Goal: Task Accomplishment & Management: Manage account settings

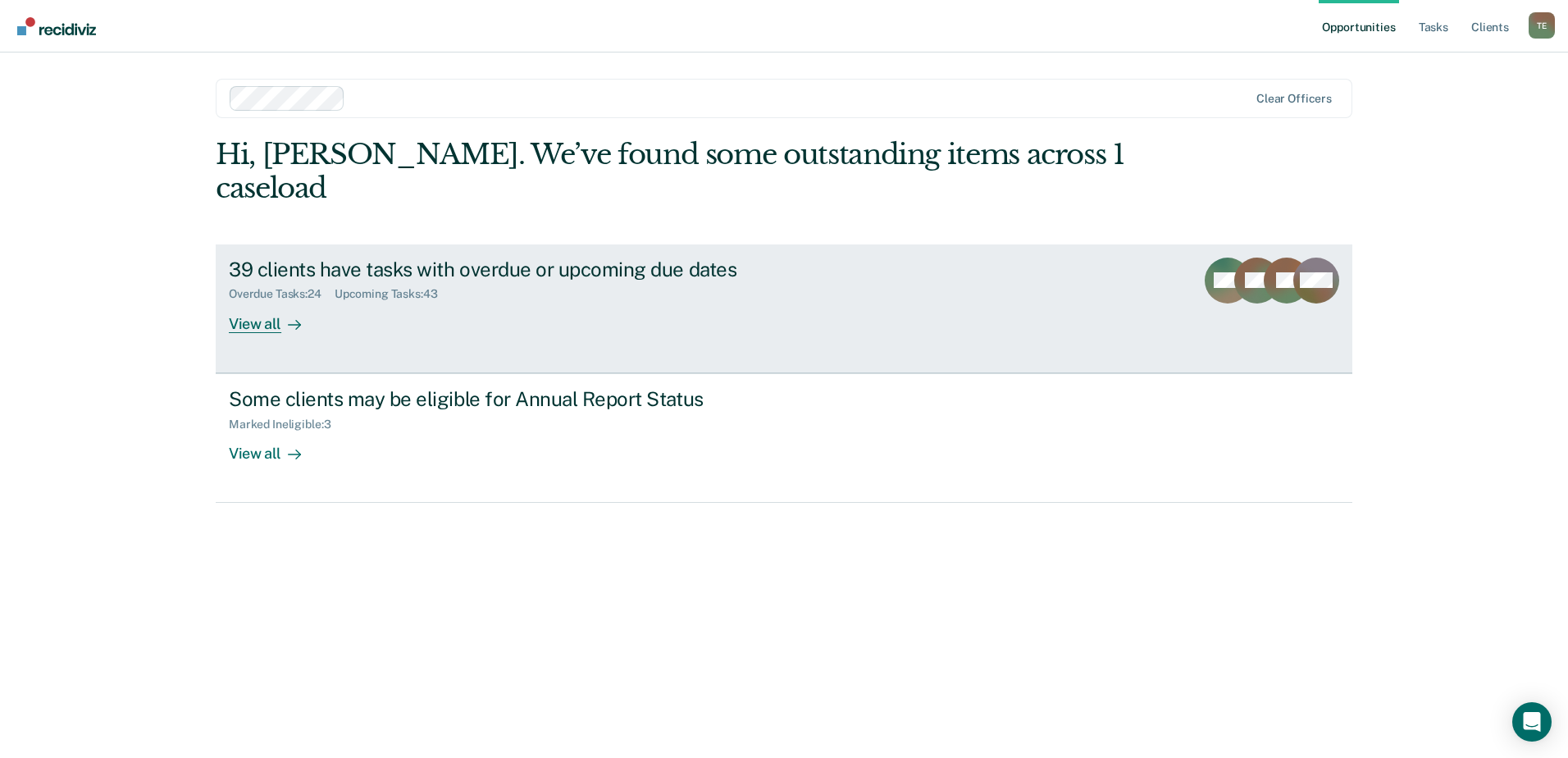
click at [587, 274] on div "39 clients have tasks with overdue or upcoming due dates Overdue Tasks : 24 Upc…" at bounding box center [536, 295] width 615 height 76
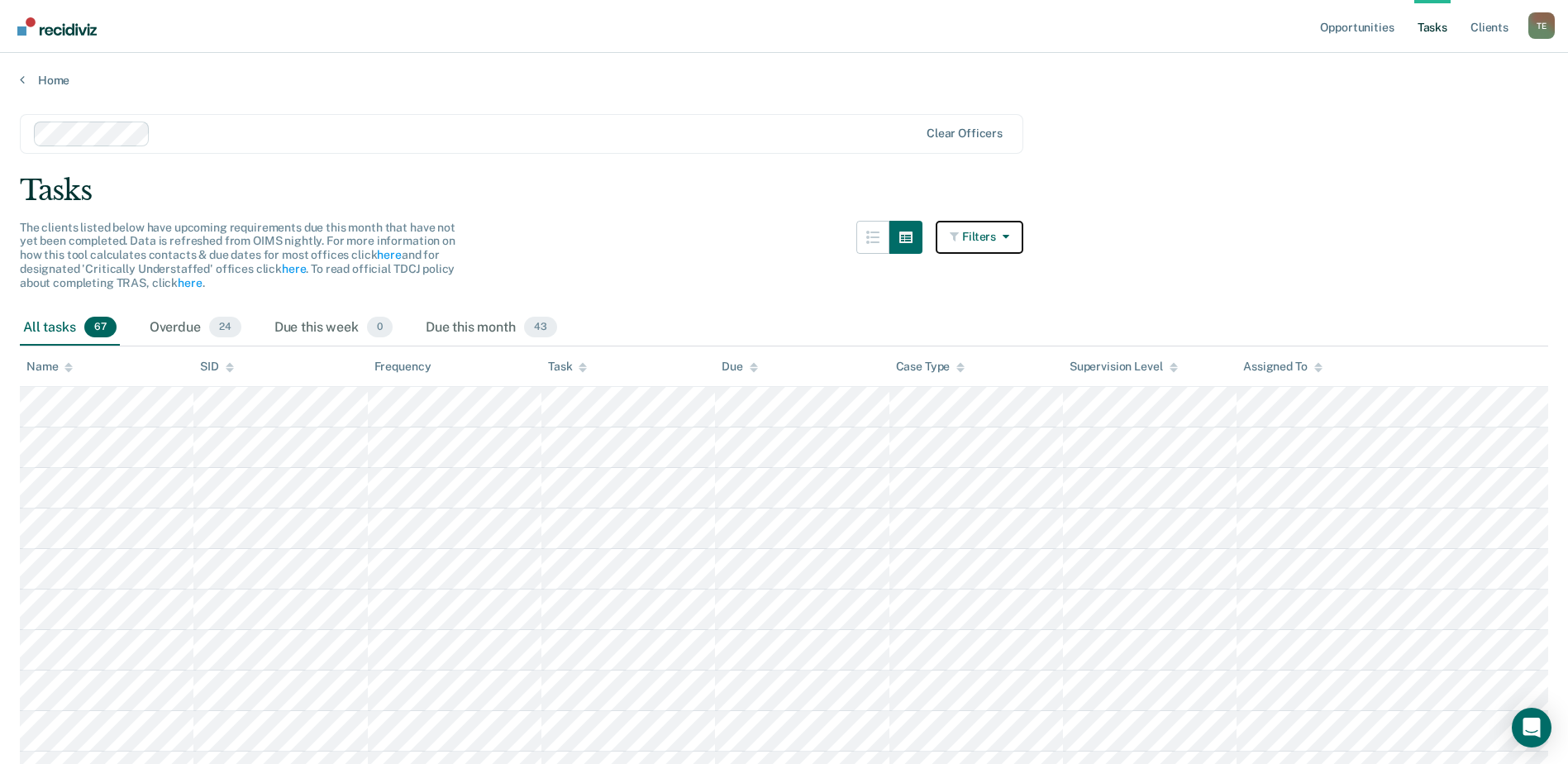
click at [996, 237] on button "Filters" at bounding box center [980, 237] width 87 height 33
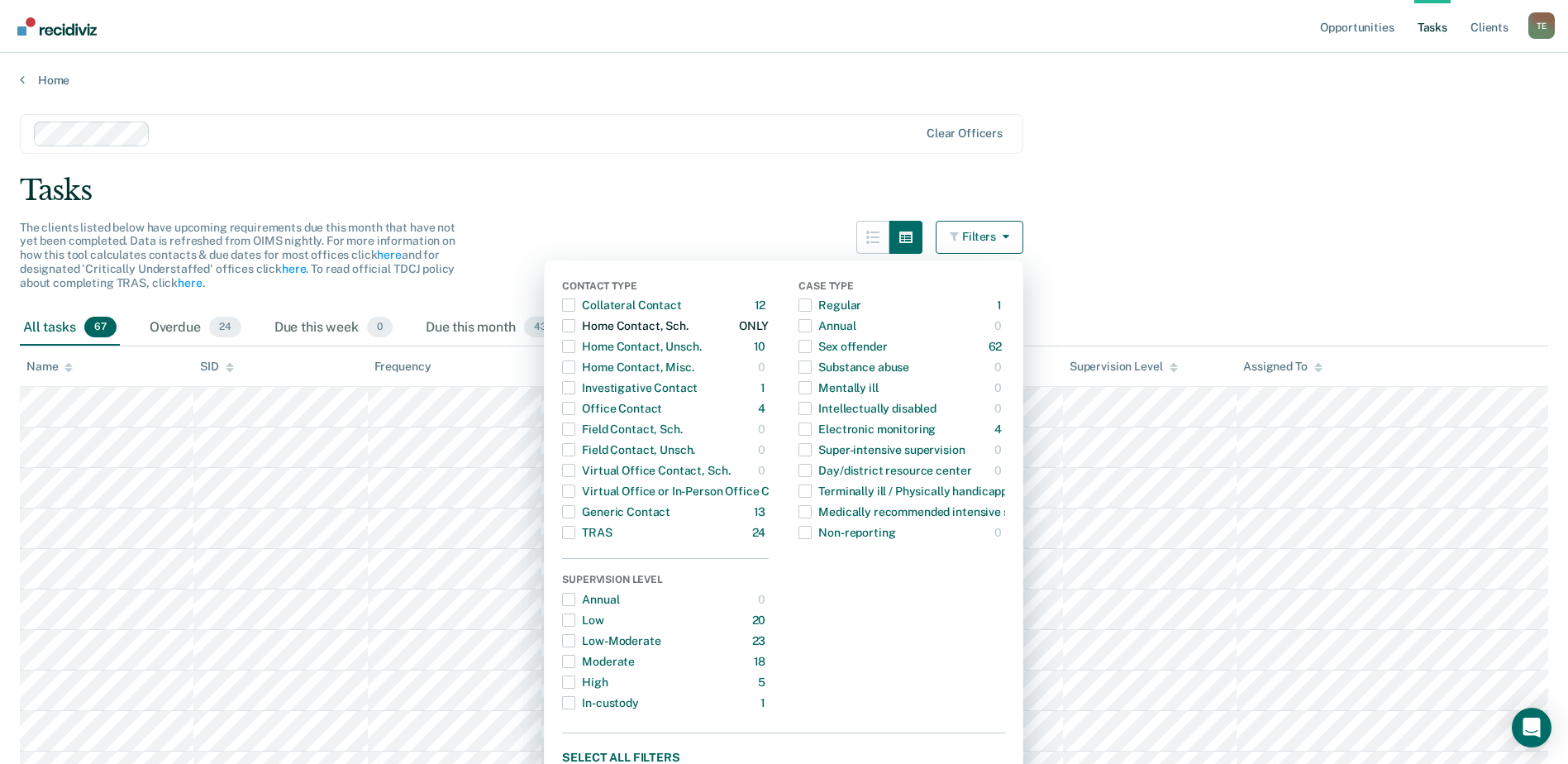
click at [574, 326] on span "button" at bounding box center [568, 326] width 14 height 14
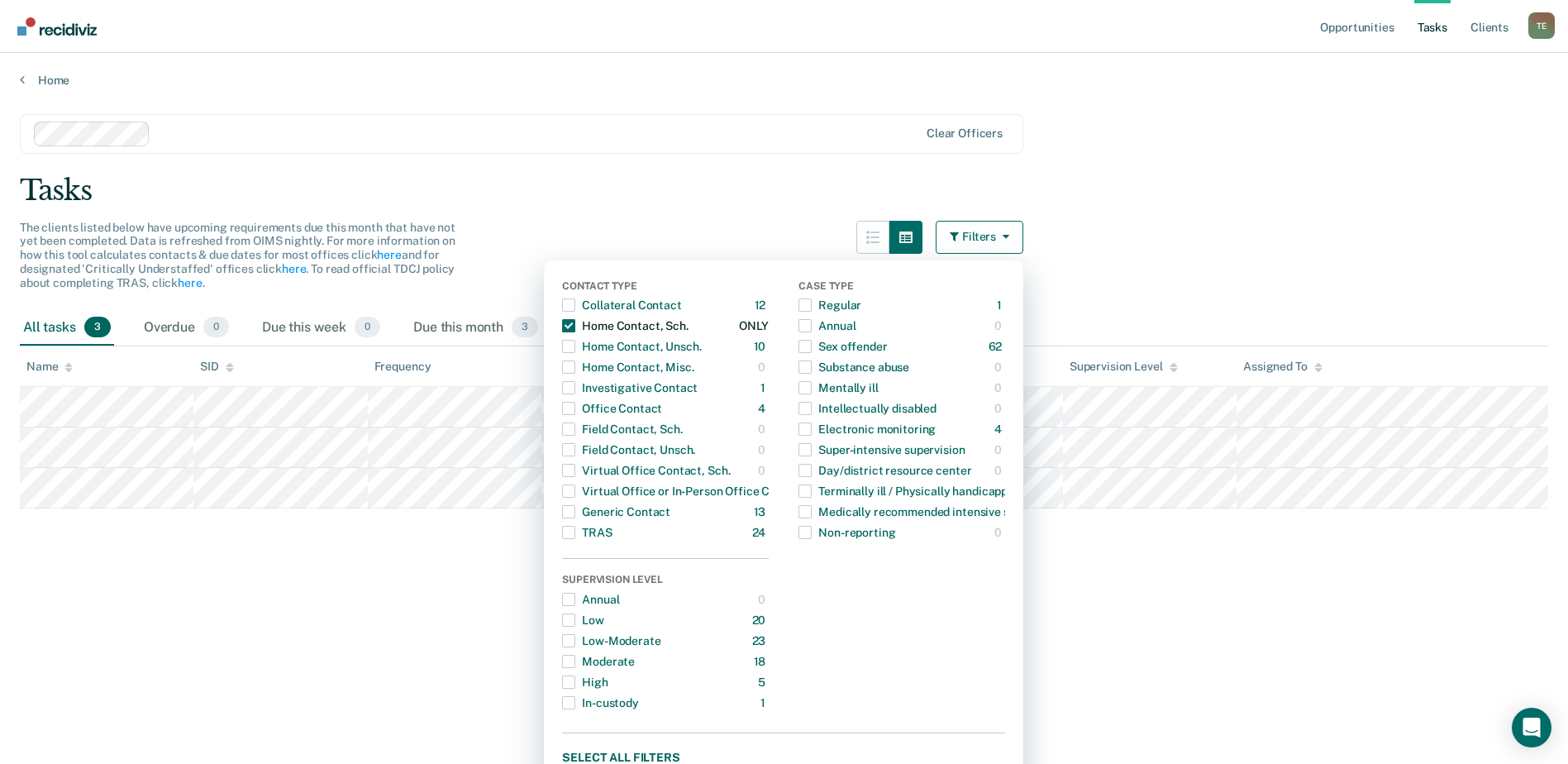
click at [574, 326] on span "button" at bounding box center [568, 326] width 14 height 14
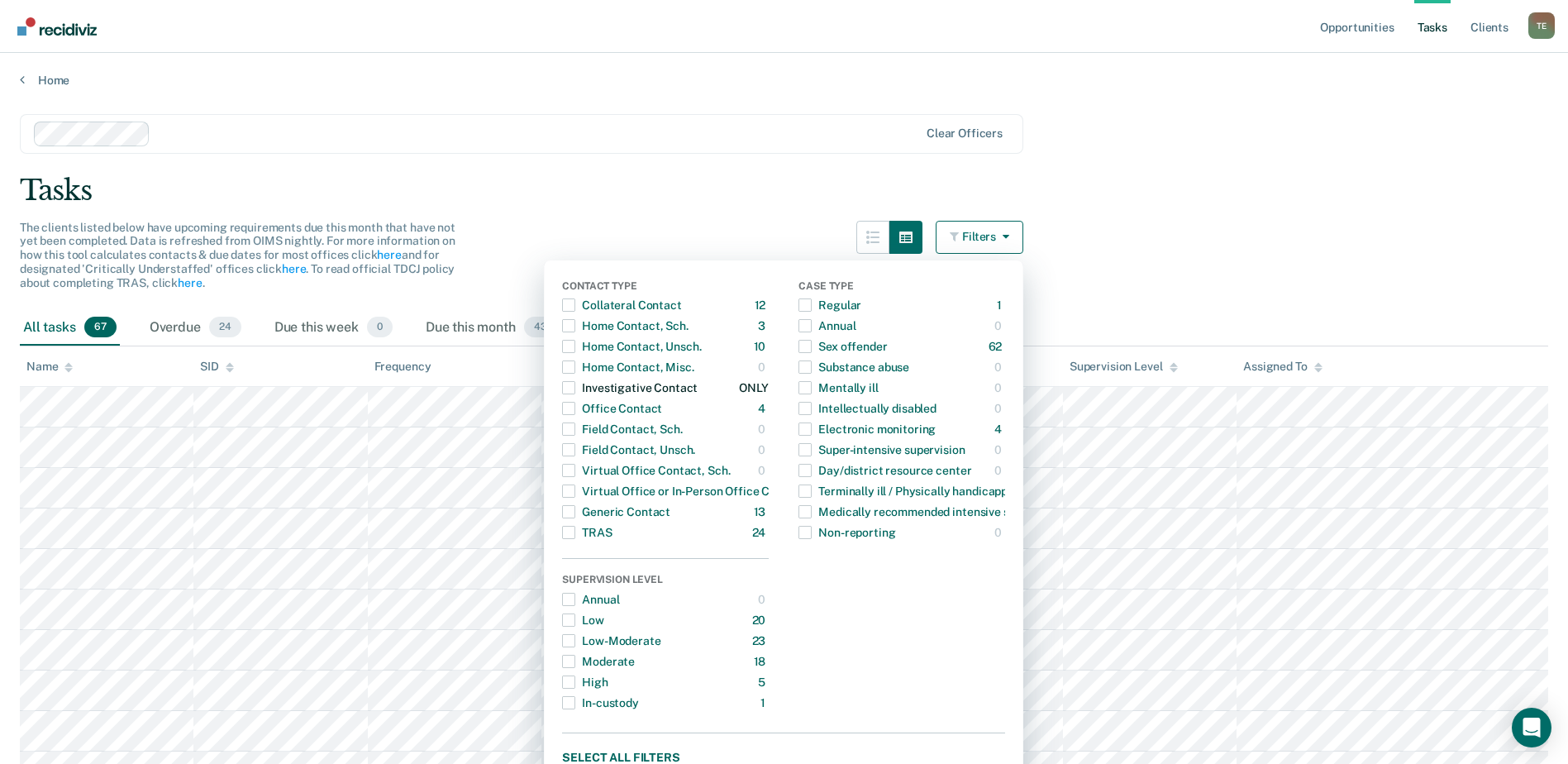
click at [683, 383] on div "Investigative Contact" at bounding box center [629, 387] width 136 height 26
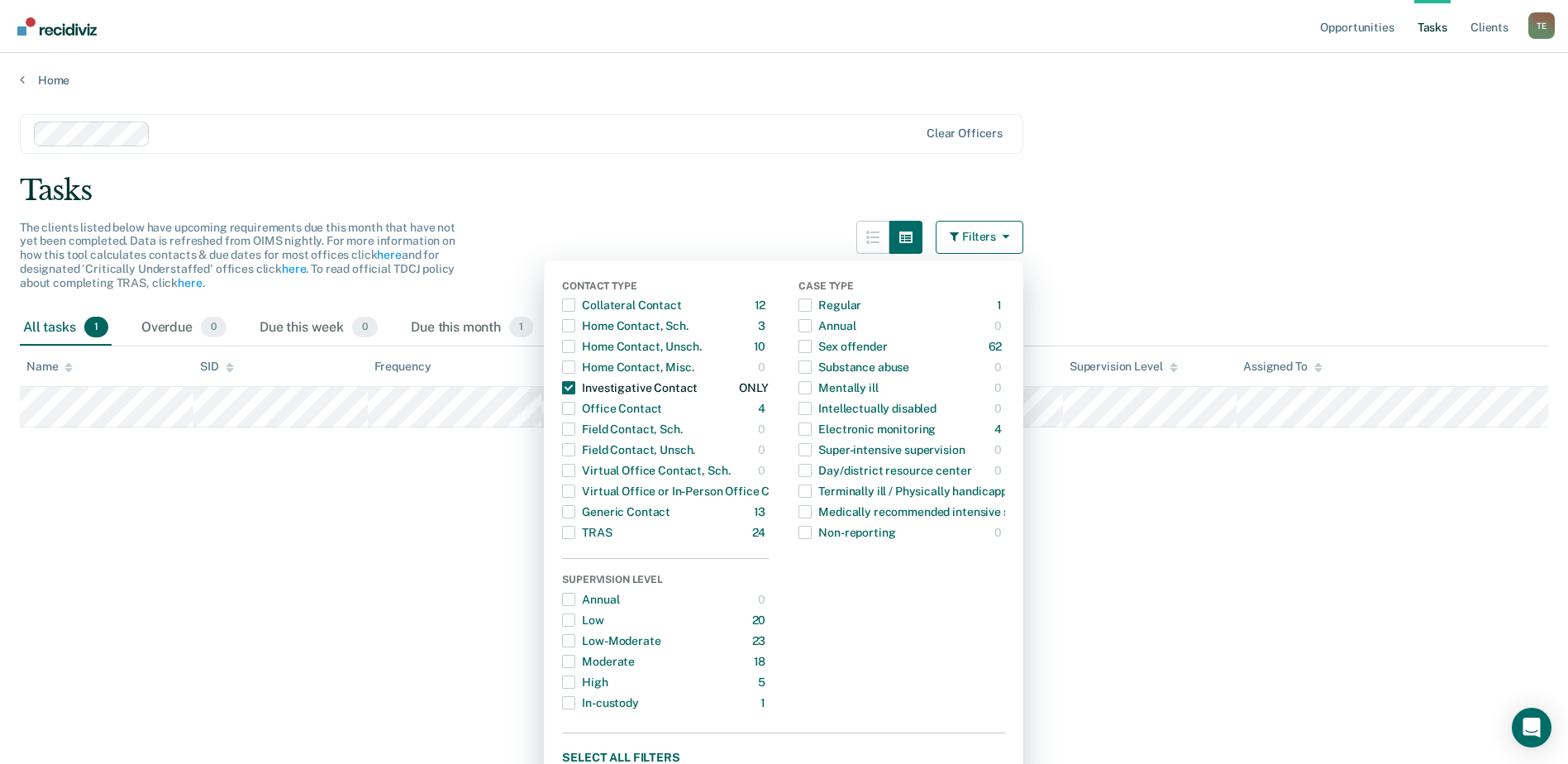
click at [674, 388] on div "Investigative Contact" at bounding box center [629, 387] width 136 height 26
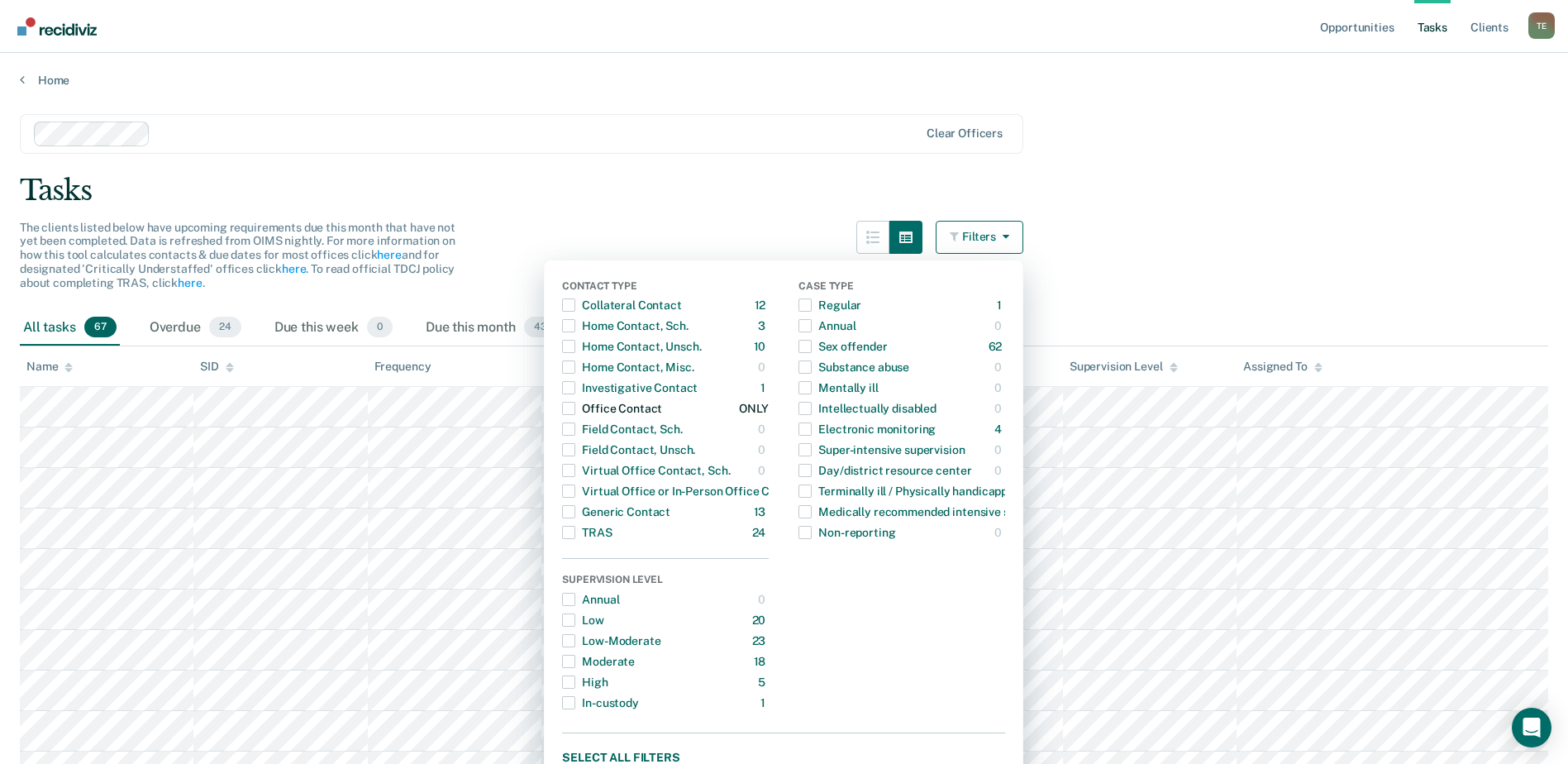
click at [662, 411] on div "Office Contact" at bounding box center [612, 407] width 100 height 26
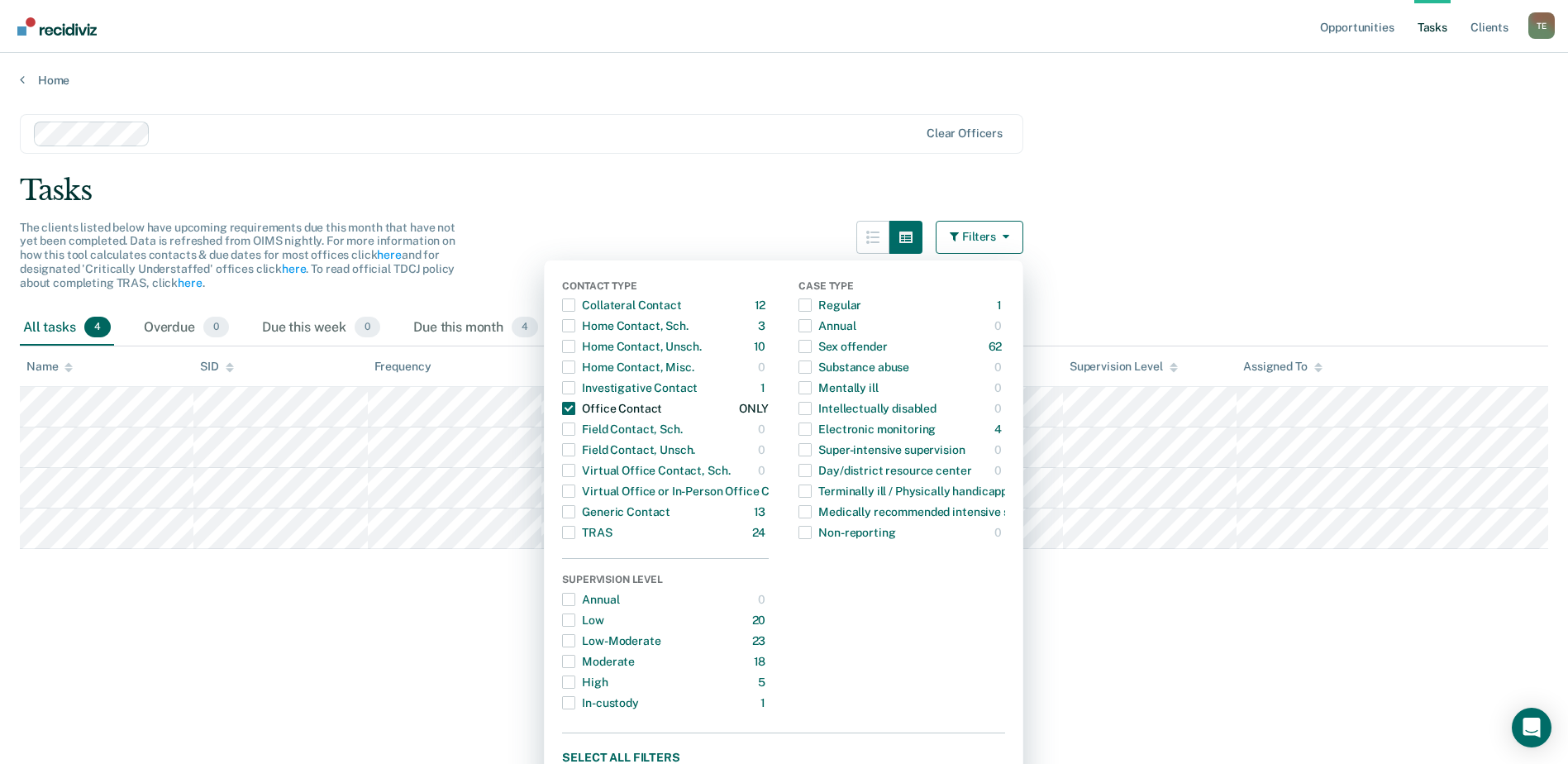
click at [622, 408] on div "Office Contact" at bounding box center [612, 407] width 100 height 26
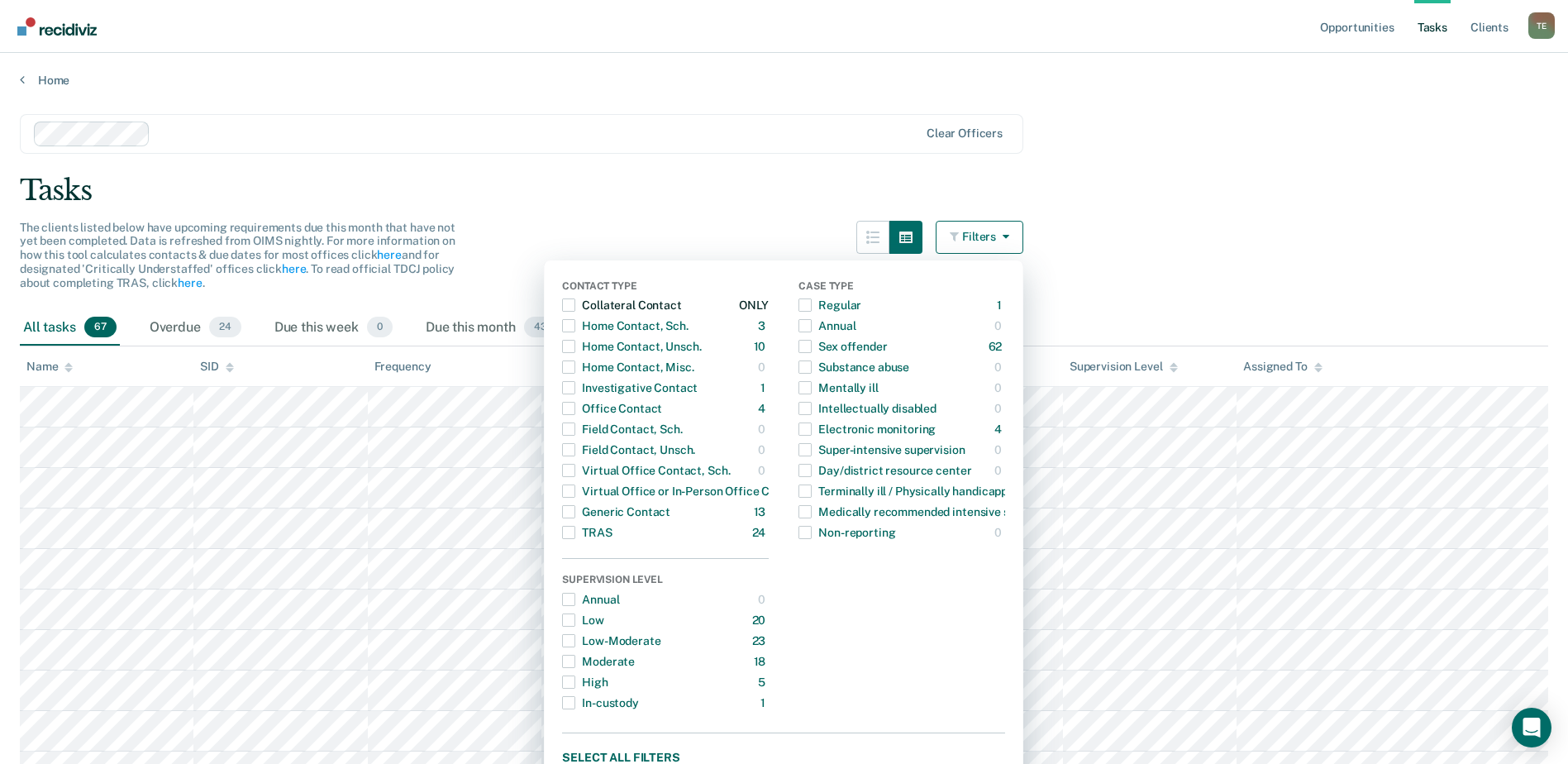
click at [643, 306] on div "Collateral Contact" at bounding box center [621, 305] width 119 height 26
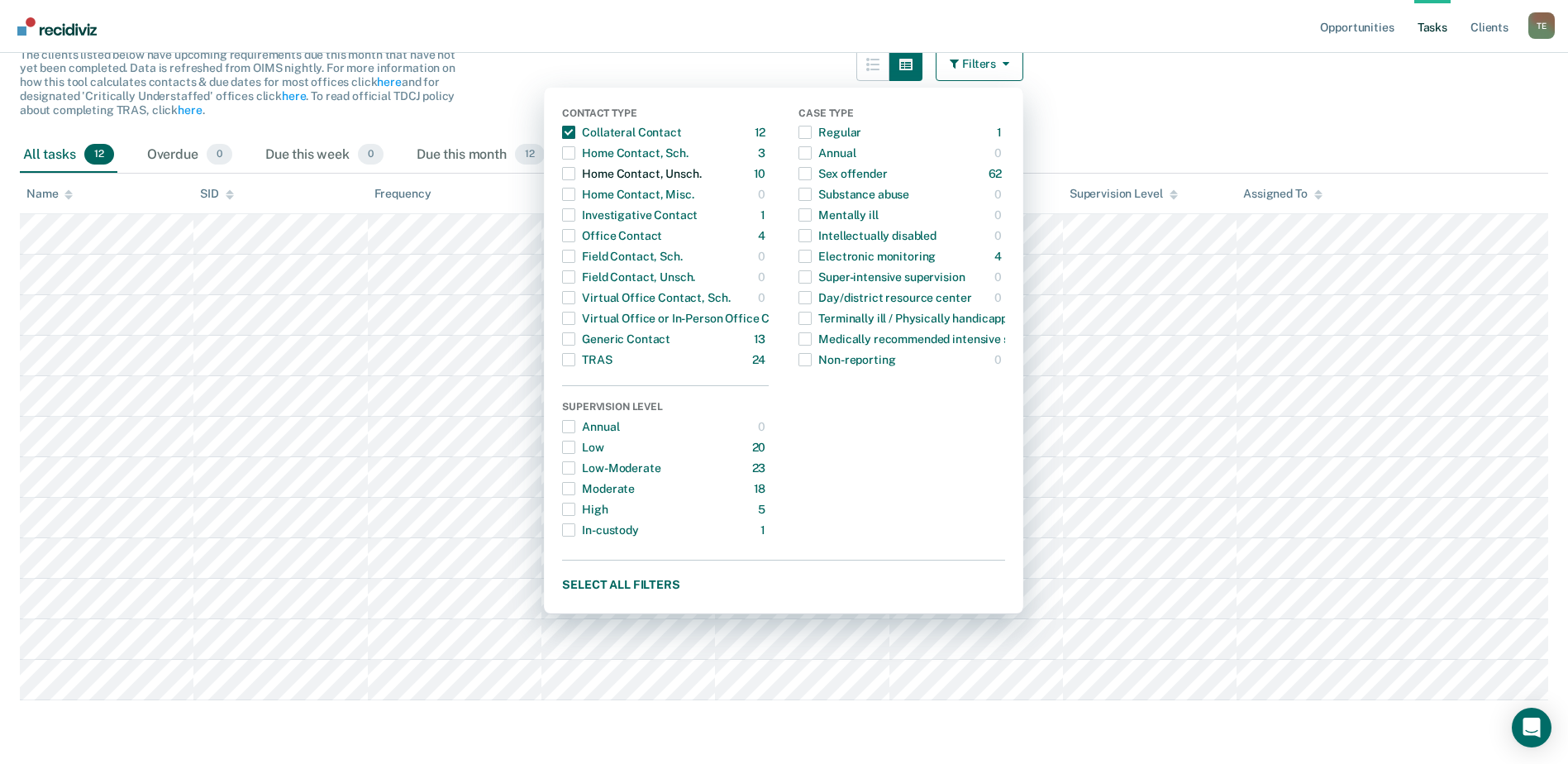
scroll to position [176, 0]
click at [1138, 99] on main "Clear officers Tasks The clients listed below have upcoming requirements due th…" at bounding box center [784, 336] width 1568 height 846
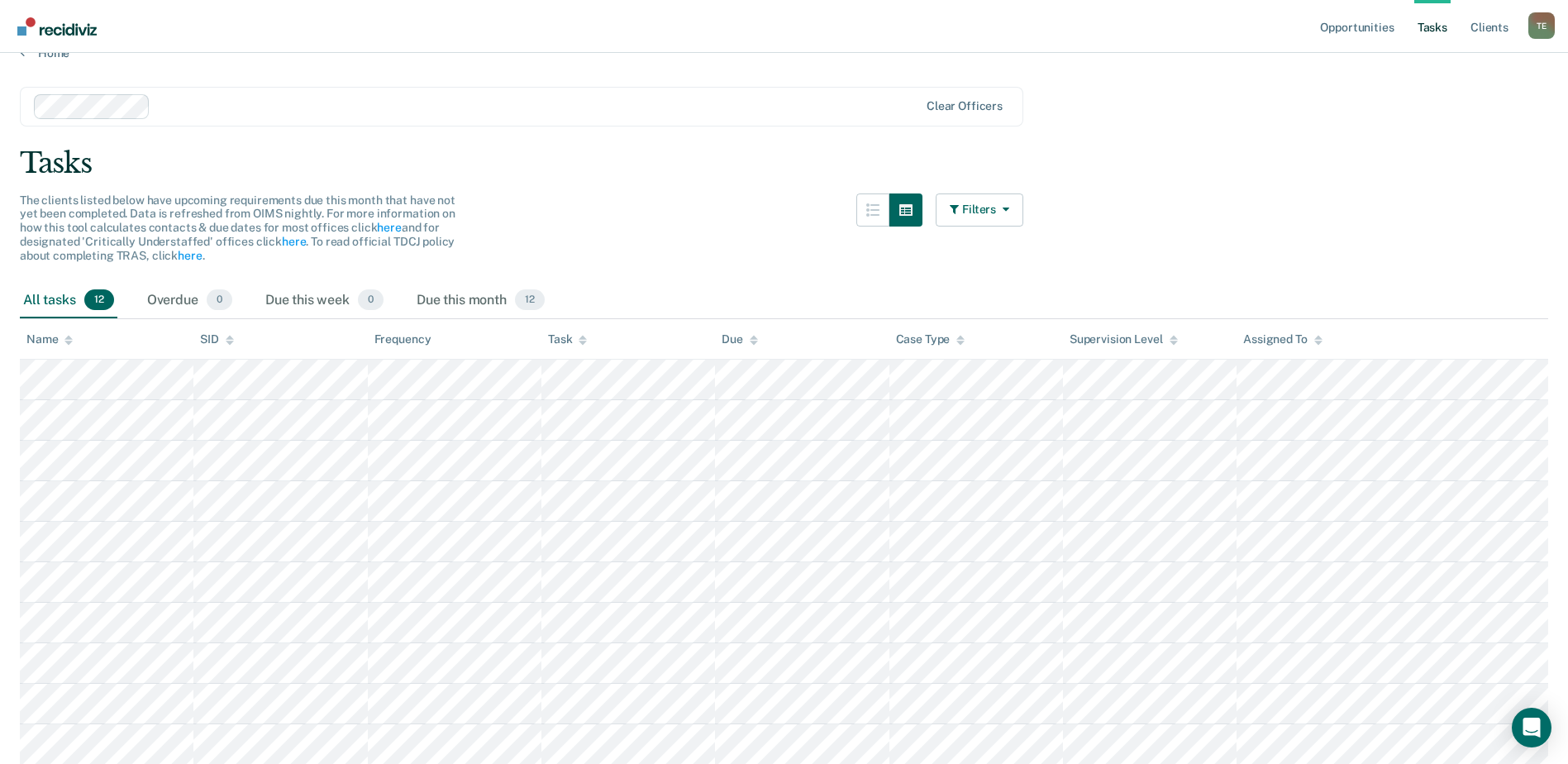
scroll to position [0, 0]
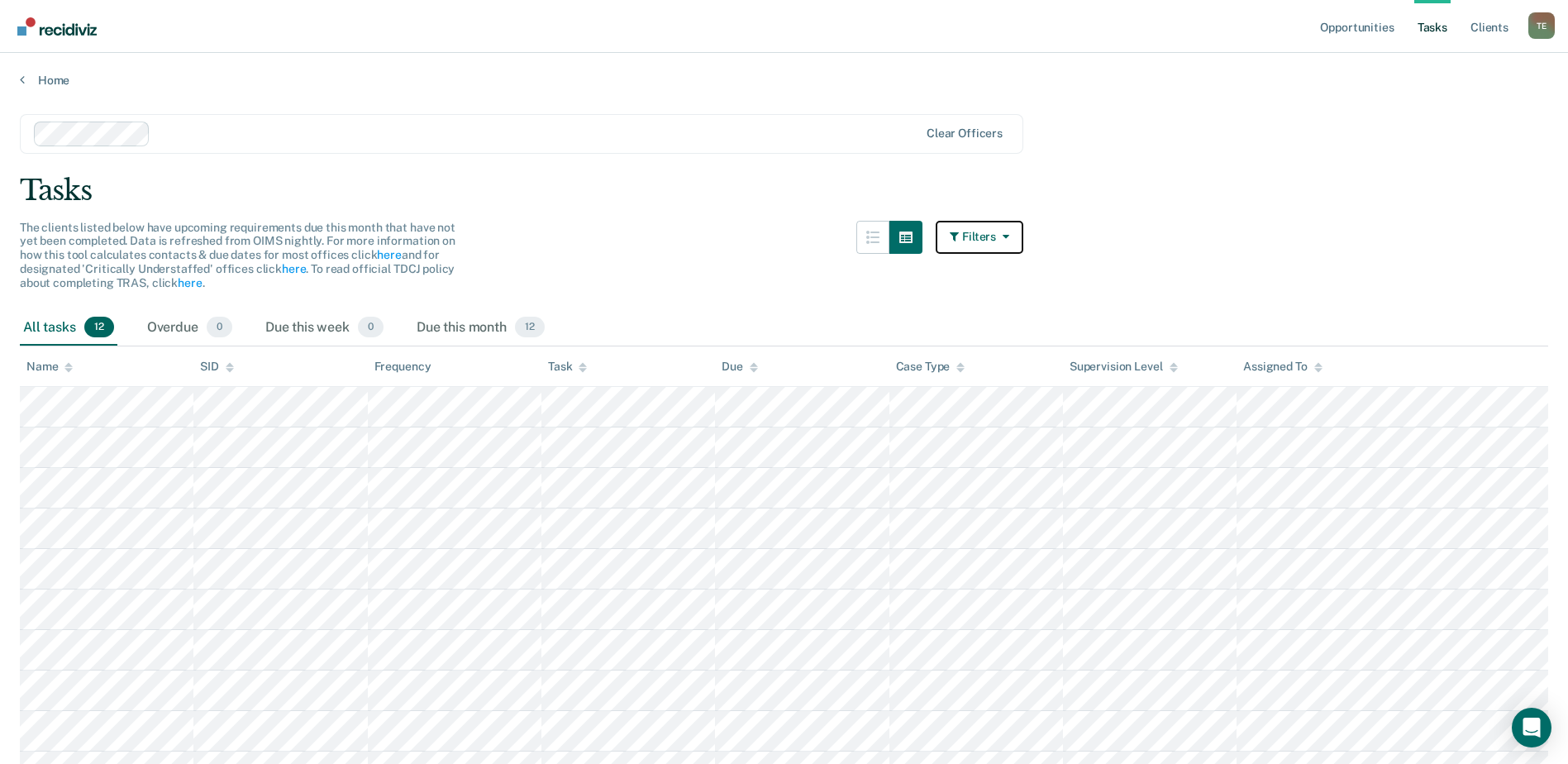
click at [981, 234] on button "Filters" at bounding box center [980, 237] width 87 height 33
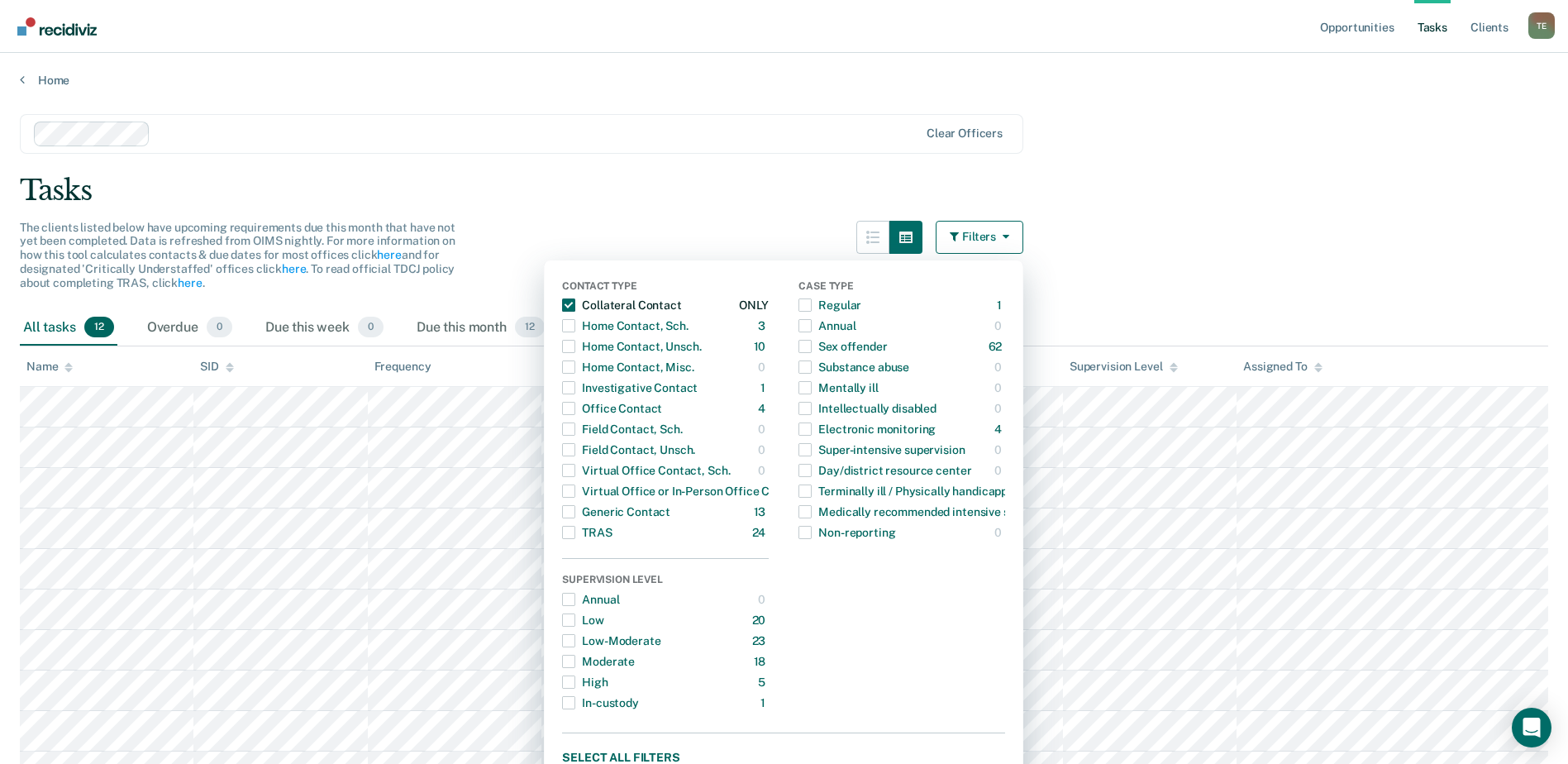
click at [575, 305] on span "button" at bounding box center [568, 305] width 14 height 14
click at [575, 531] on span "button" at bounding box center [568, 532] width 14 height 14
click at [1193, 232] on main "Clear officers Tasks The clients listed below have upcoming requirements due th…" at bounding box center [784, 753] width 1568 height 1332
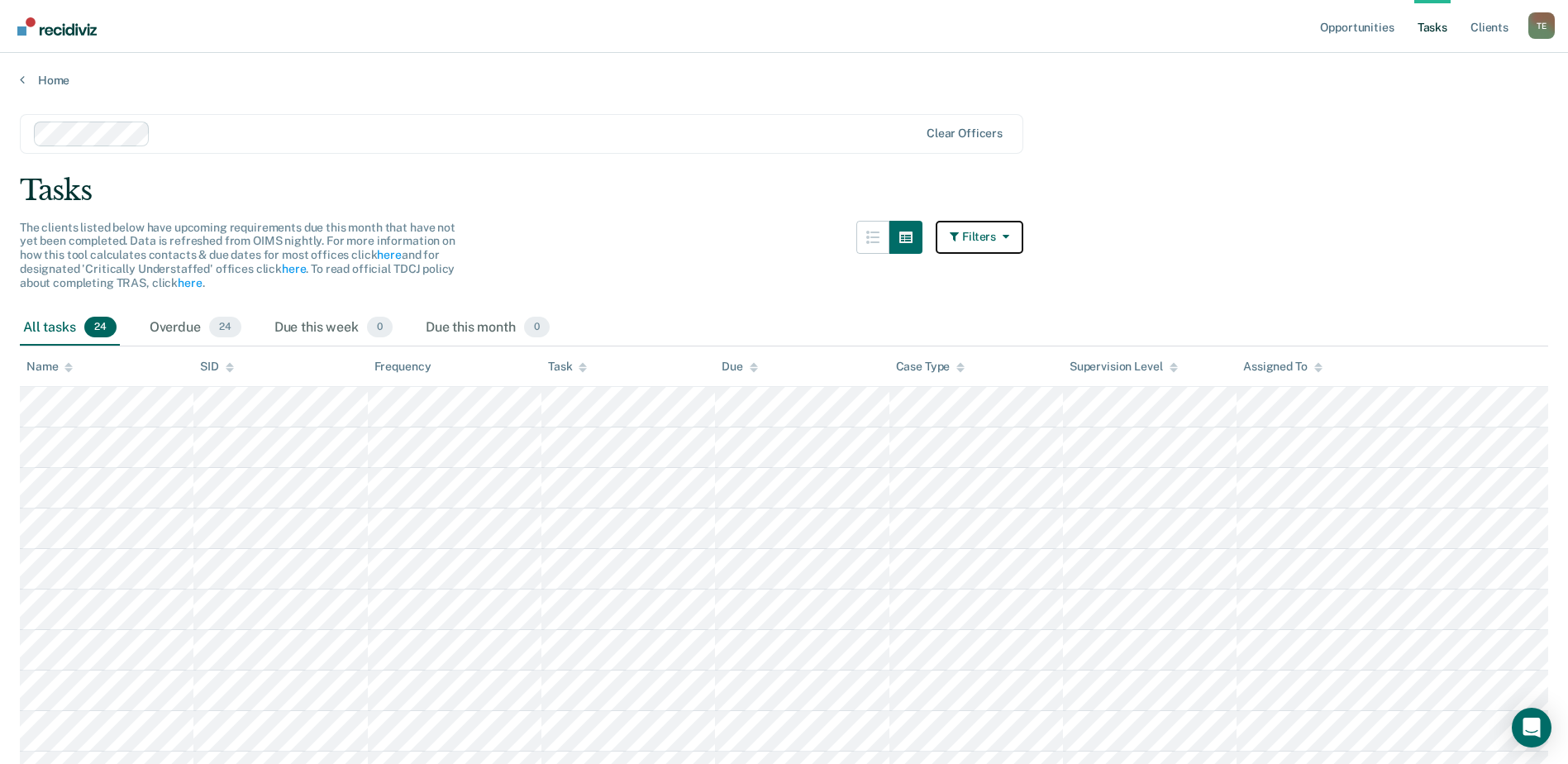
click at [993, 240] on button "Filters" at bounding box center [980, 237] width 87 height 33
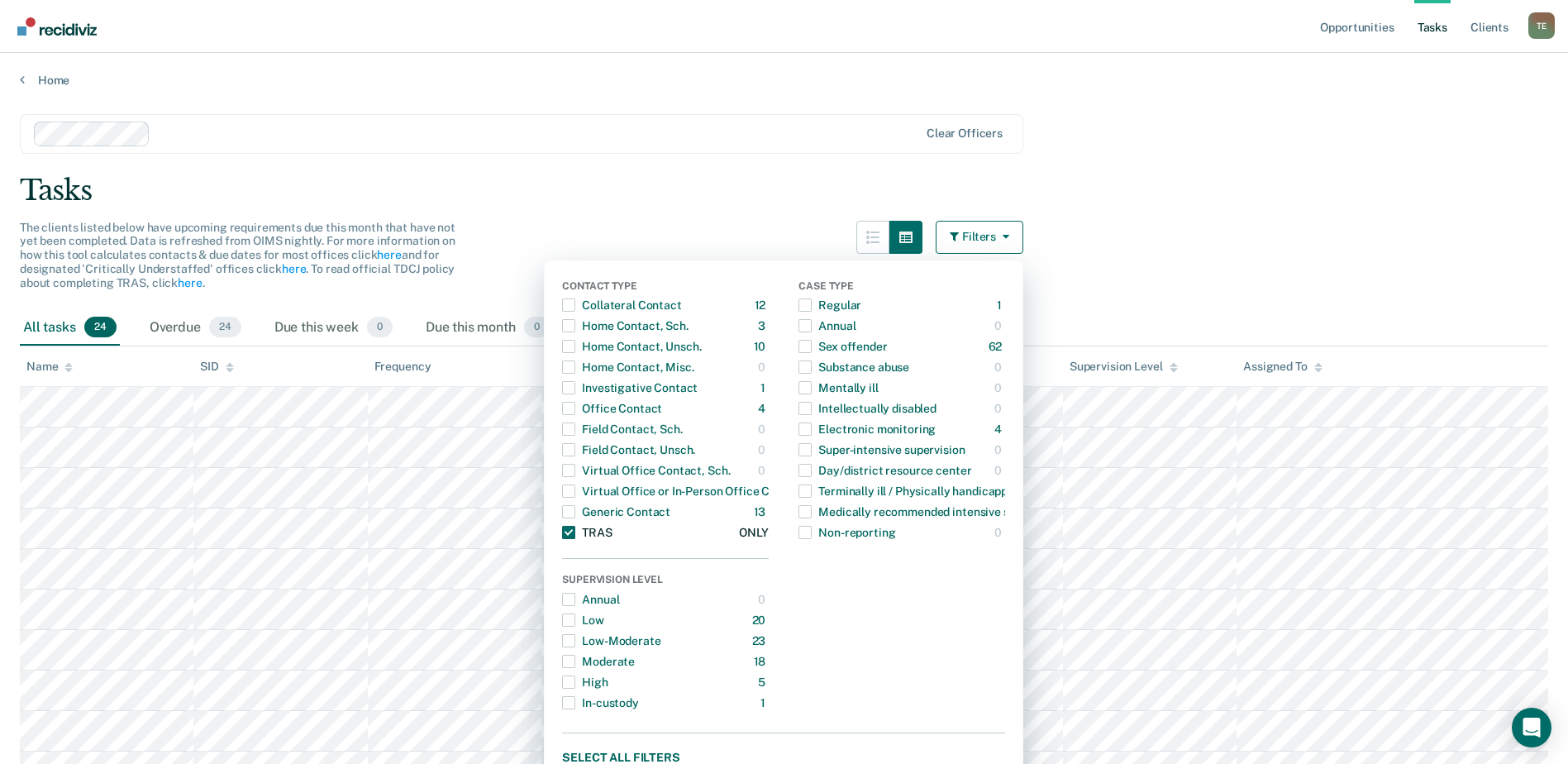
click at [575, 538] on span "button" at bounding box center [568, 532] width 14 height 14
click at [575, 306] on span "button" at bounding box center [568, 305] width 14 height 14
click at [575, 303] on span "button" at bounding box center [568, 305] width 14 height 14
click at [575, 307] on span "button" at bounding box center [568, 305] width 14 height 14
click at [575, 332] on span "button" at bounding box center [568, 326] width 14 height 14
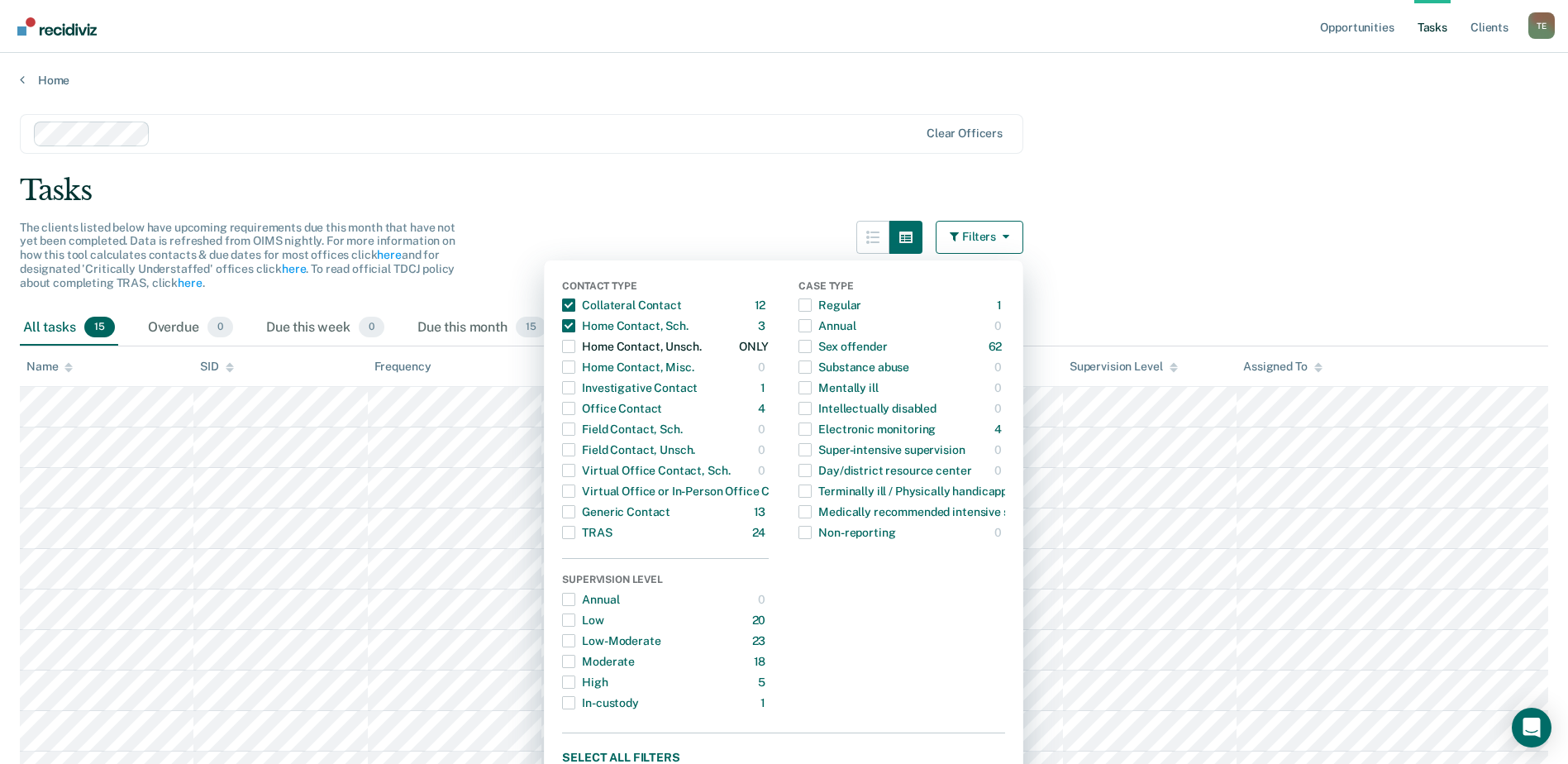
click at [575, 347] on span "button" at bounding box center [568, 346] width 14 height 14
click at [575, 362] on span "button" at bounding box center [568, 367] width 14 height 14
click at [575, 386] on span "button" at bounding box center [568, 387] width 14 height 14
click at [575, 409] on span "button" at bounding box center [568, 408] width 14 height 14
click at [575, 433] on span "button" at bounding box center [568, 428] width 14 height 14
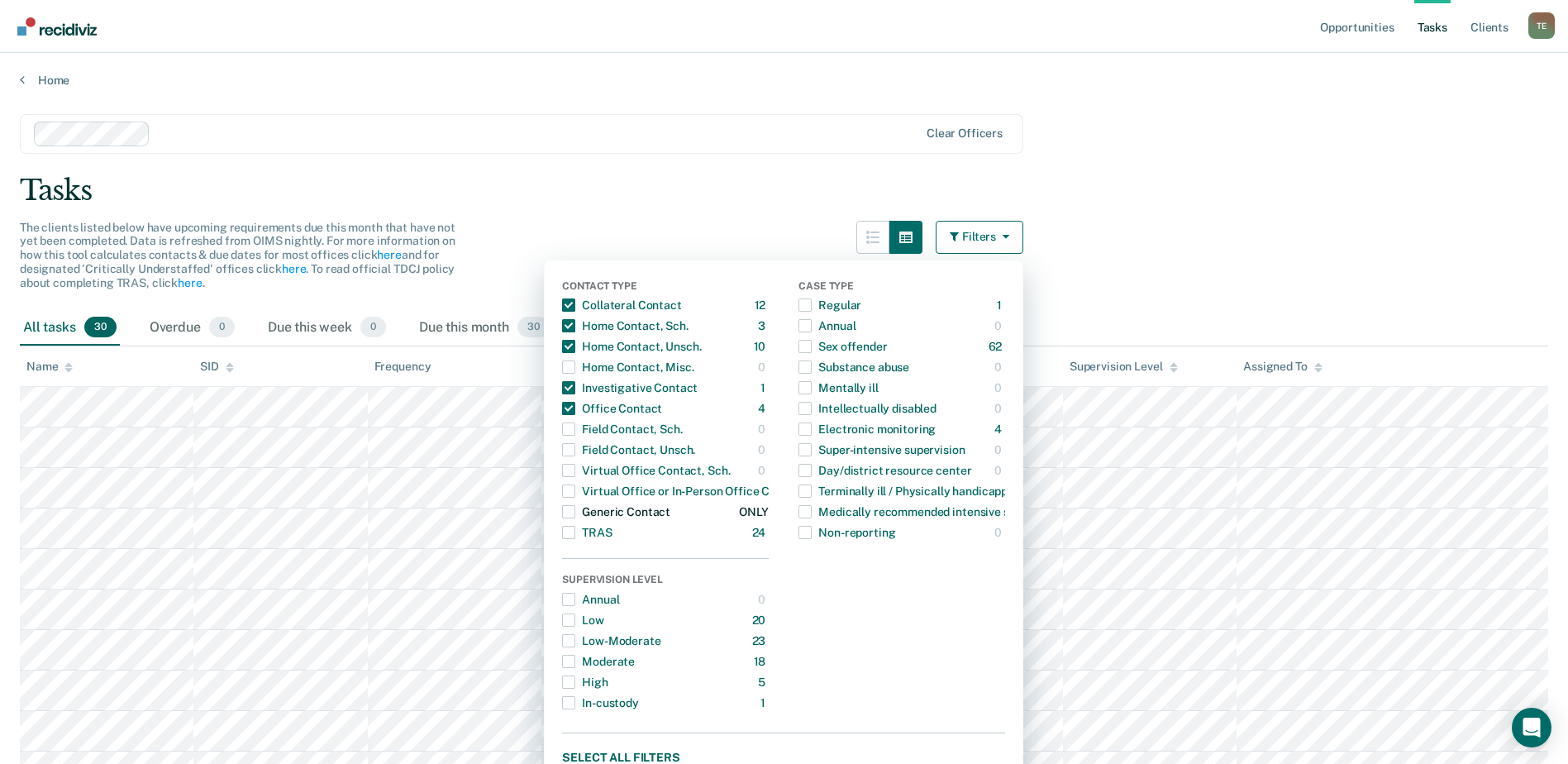
click at [575, 514] on span "button" at bounding box center [568, 511] width 14 height 14
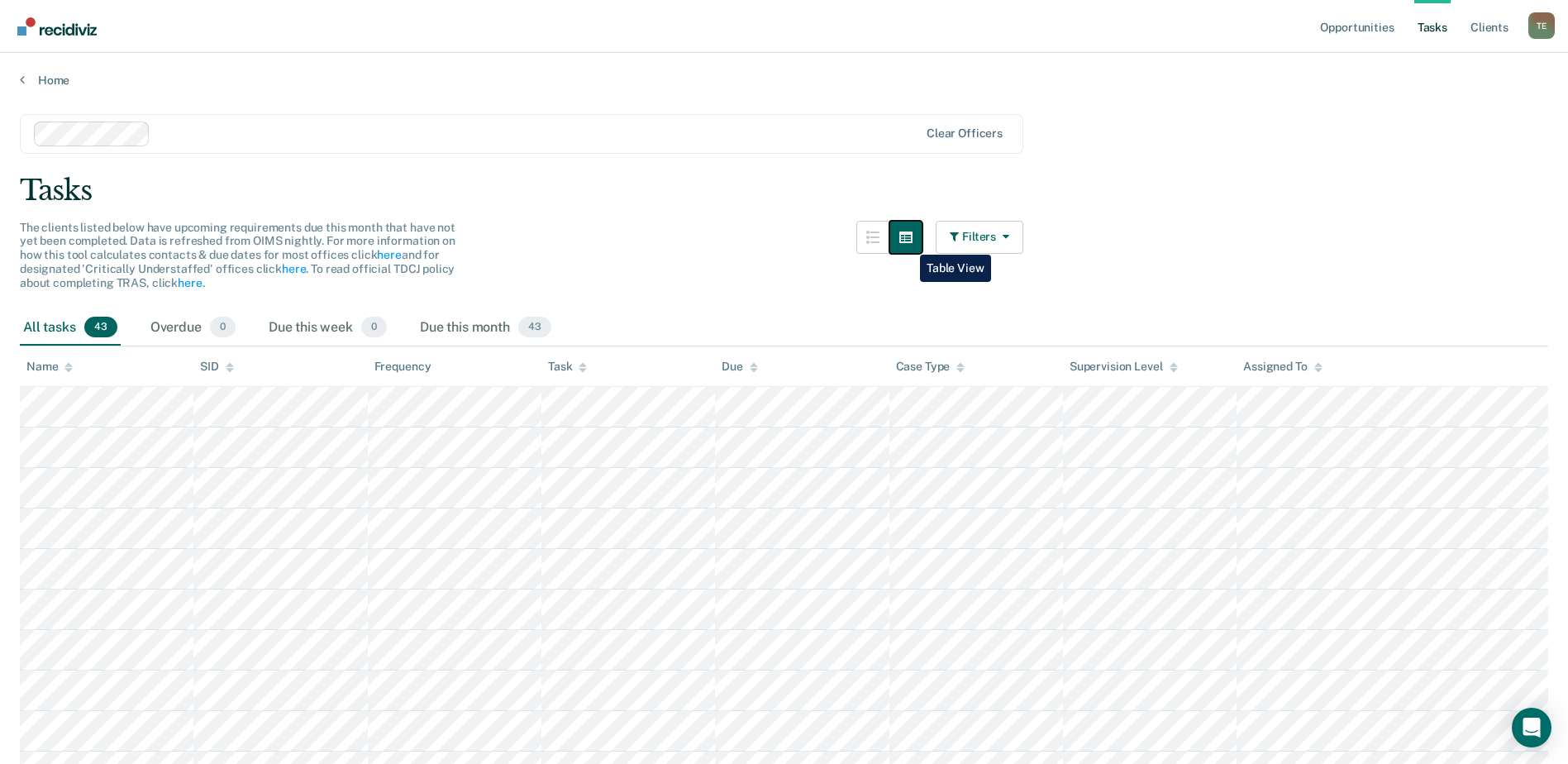
click at [908, 241] on icon "button" at bounding box center [906, 237] width 14 height 14
click at [912, 232] on icon "button" at bounding box center [906, 236] width 14 height 12
click at [979, 233] on button "Filters" at bounding box center [980, 237] width 87 height 33
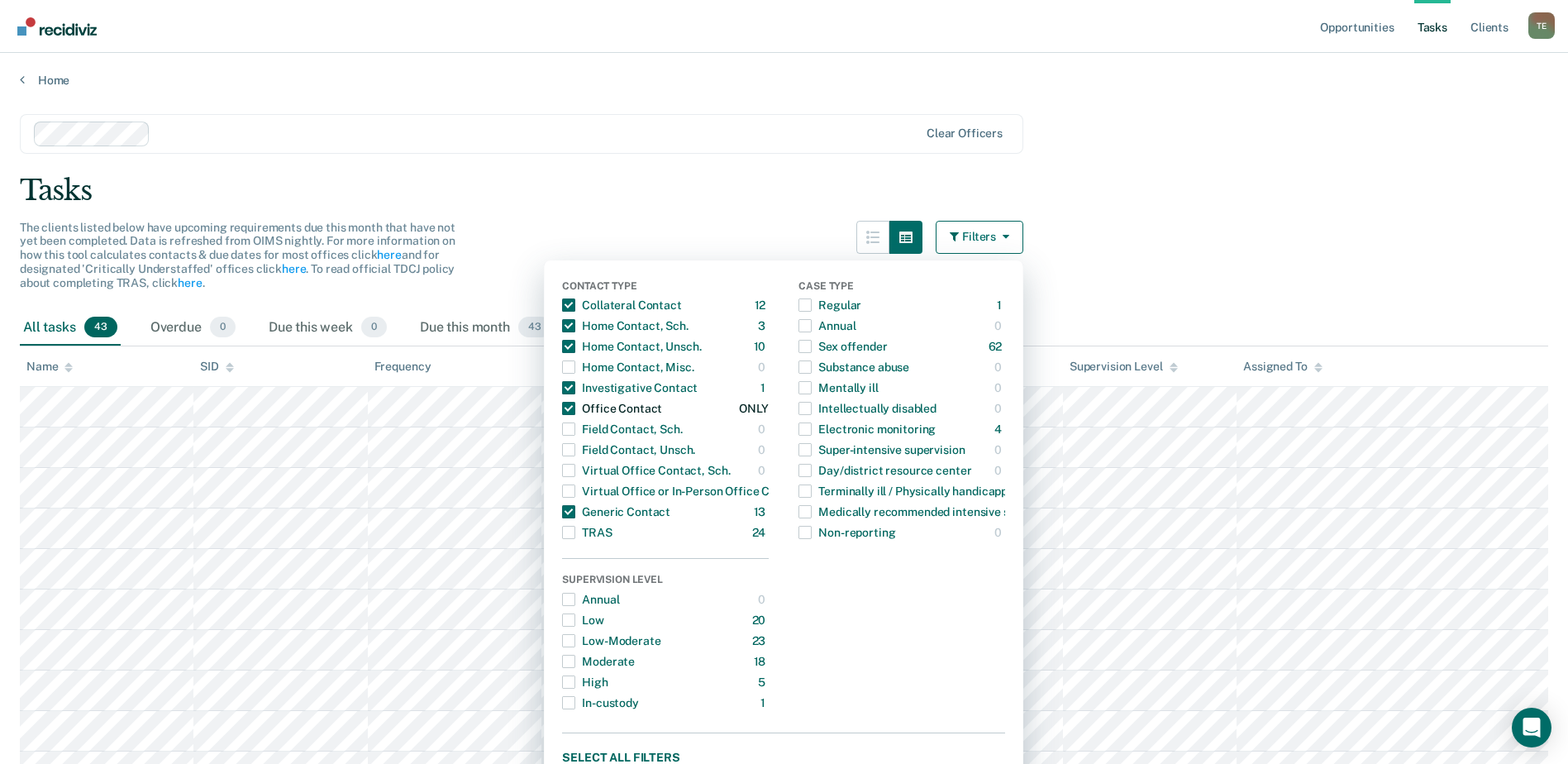
click at [575, 402] on span "button" at bounding box center [568, 408] width 14 height 14
click at [575, 385] on span "button" at bounding box center [568, 387] width 14 height 14
click at [575, 351] on span "button" at bounding box center [568, 346] width 14 height 14
drag, startPoint x: 578, startPoint y: 331, endPoint x: 578, endPoint y: 321, distance: 10.0
click at [575, 330] on span "button" at bounding box center [568, 326] width 14 height 14
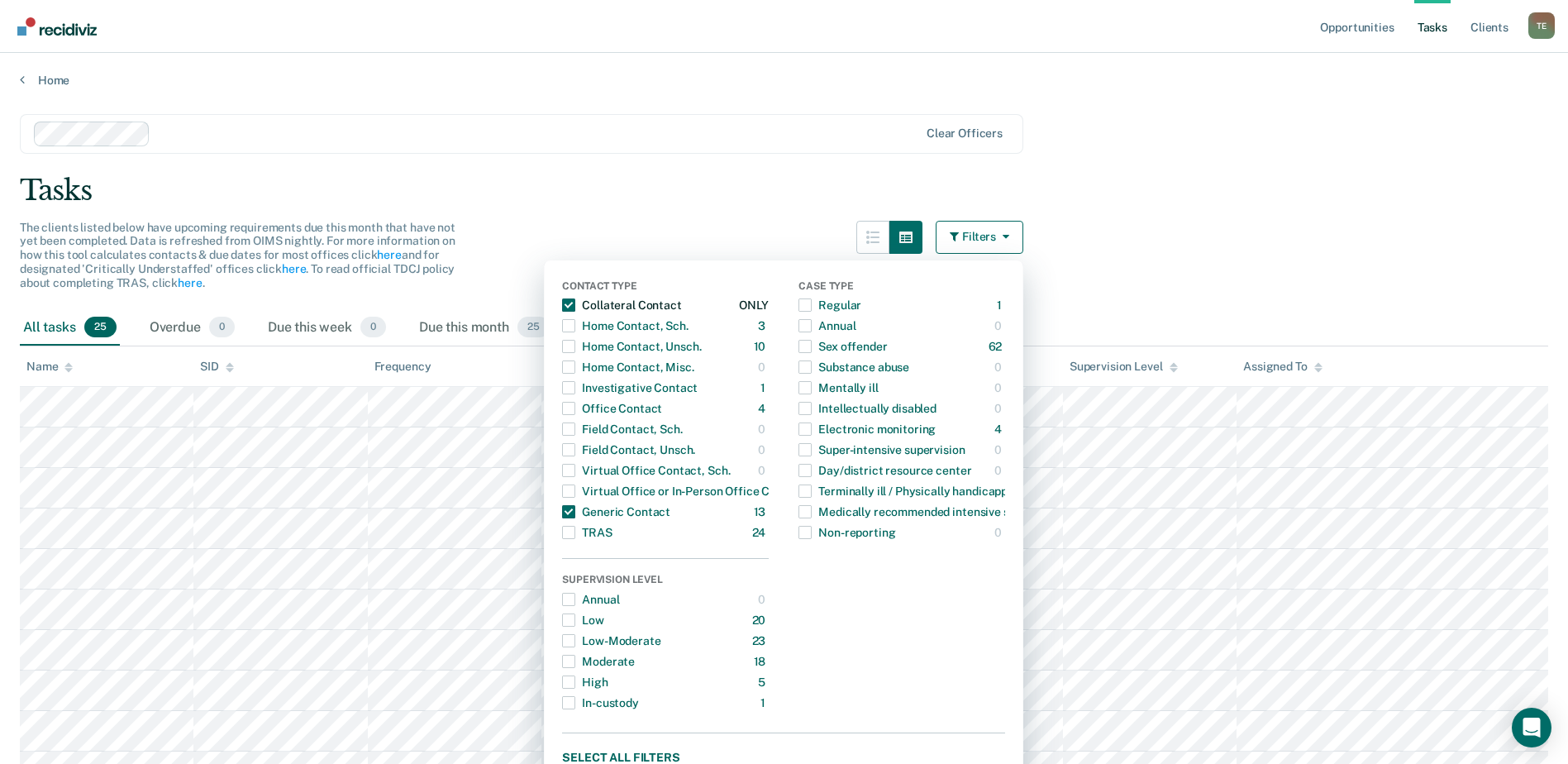
click at [575, 307] on span "button" at bounding box center [568, 305] width 14 height 14
click at [1317, 185] on div "Tasks" at bounding box center [784, 190] width 1528 height 34
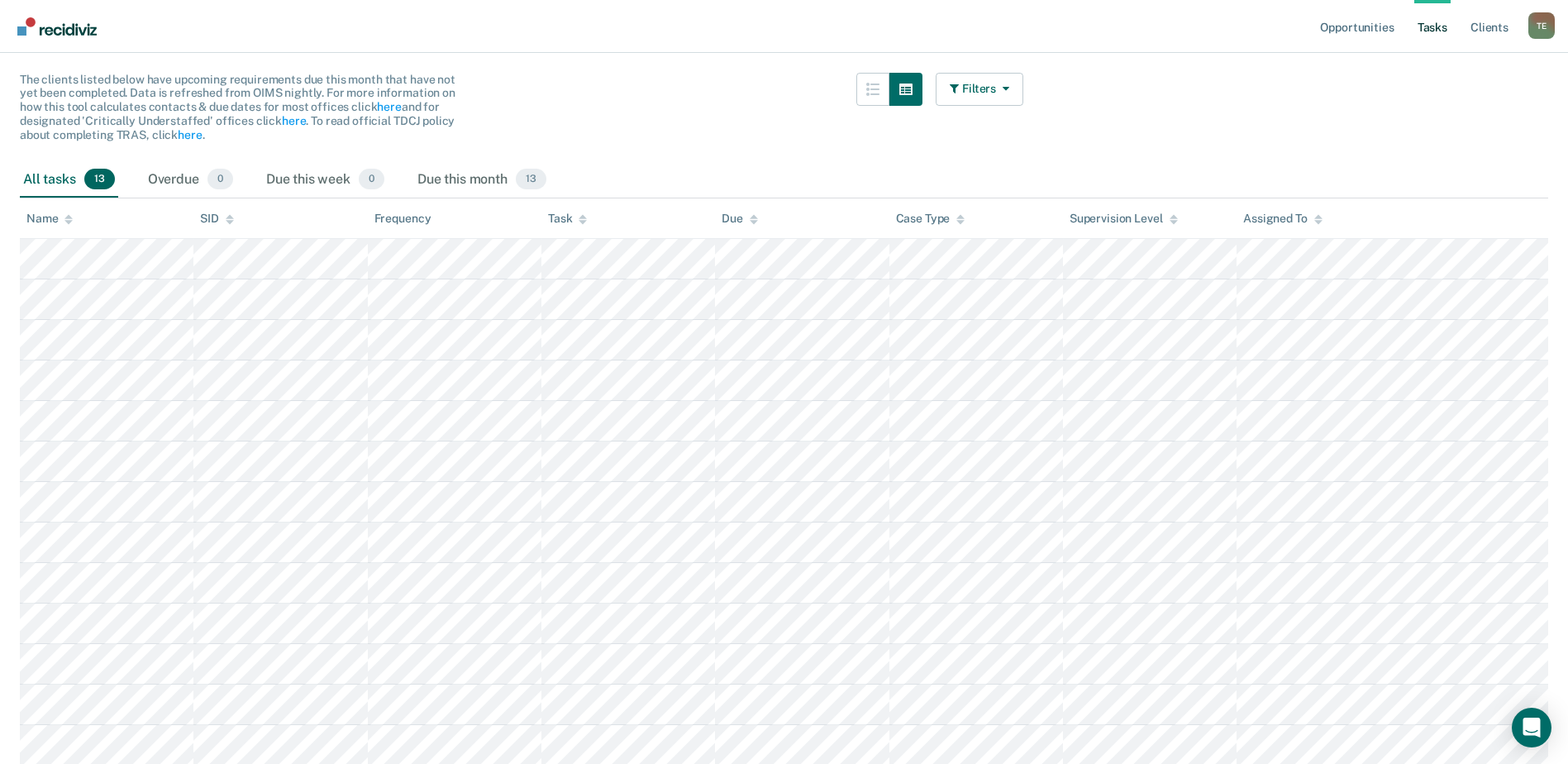
scroll to position [50, 0]
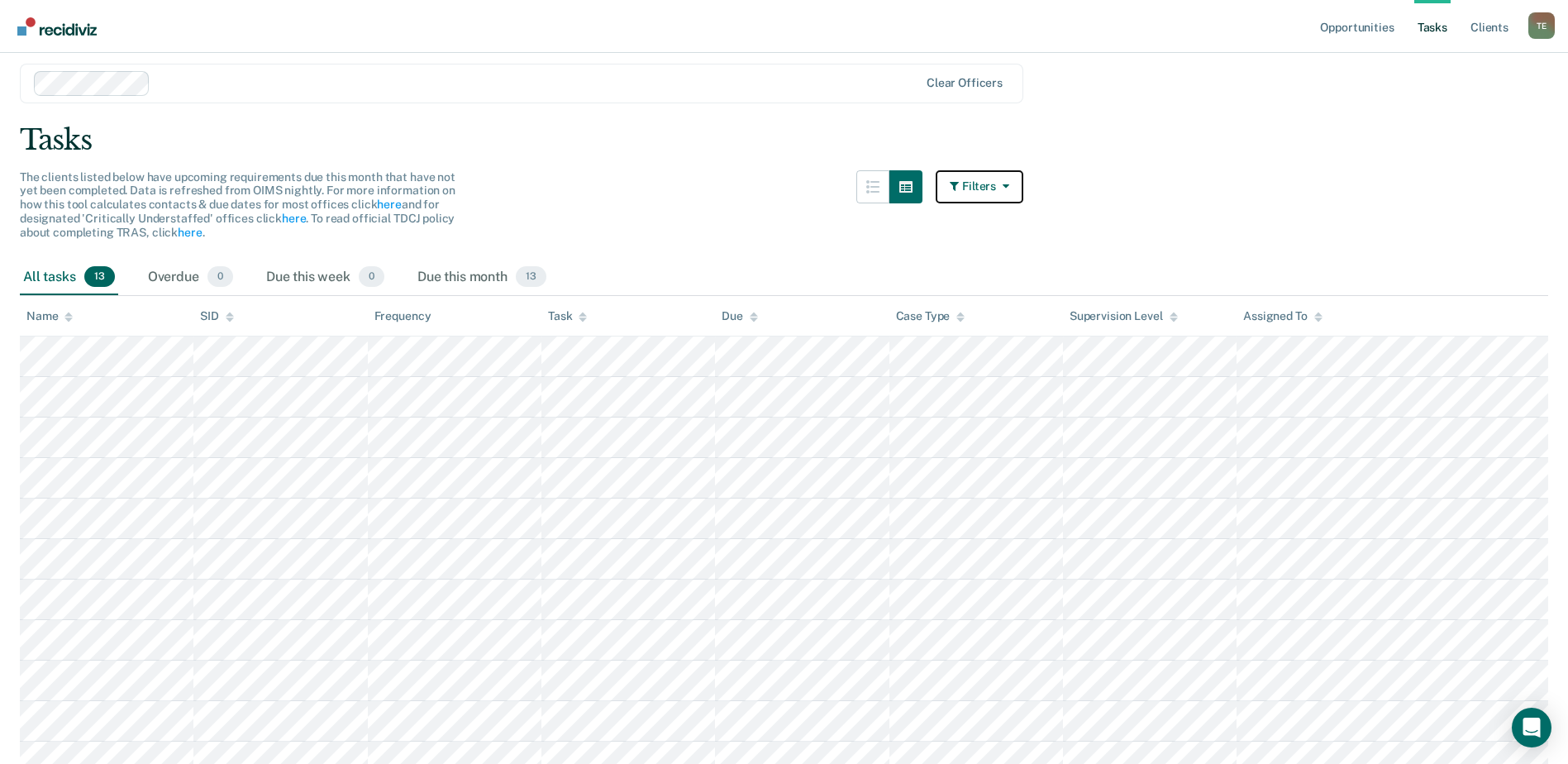
click at [981, 182] on button "Filters" at bounding box center [980, 186] width 87 height 33
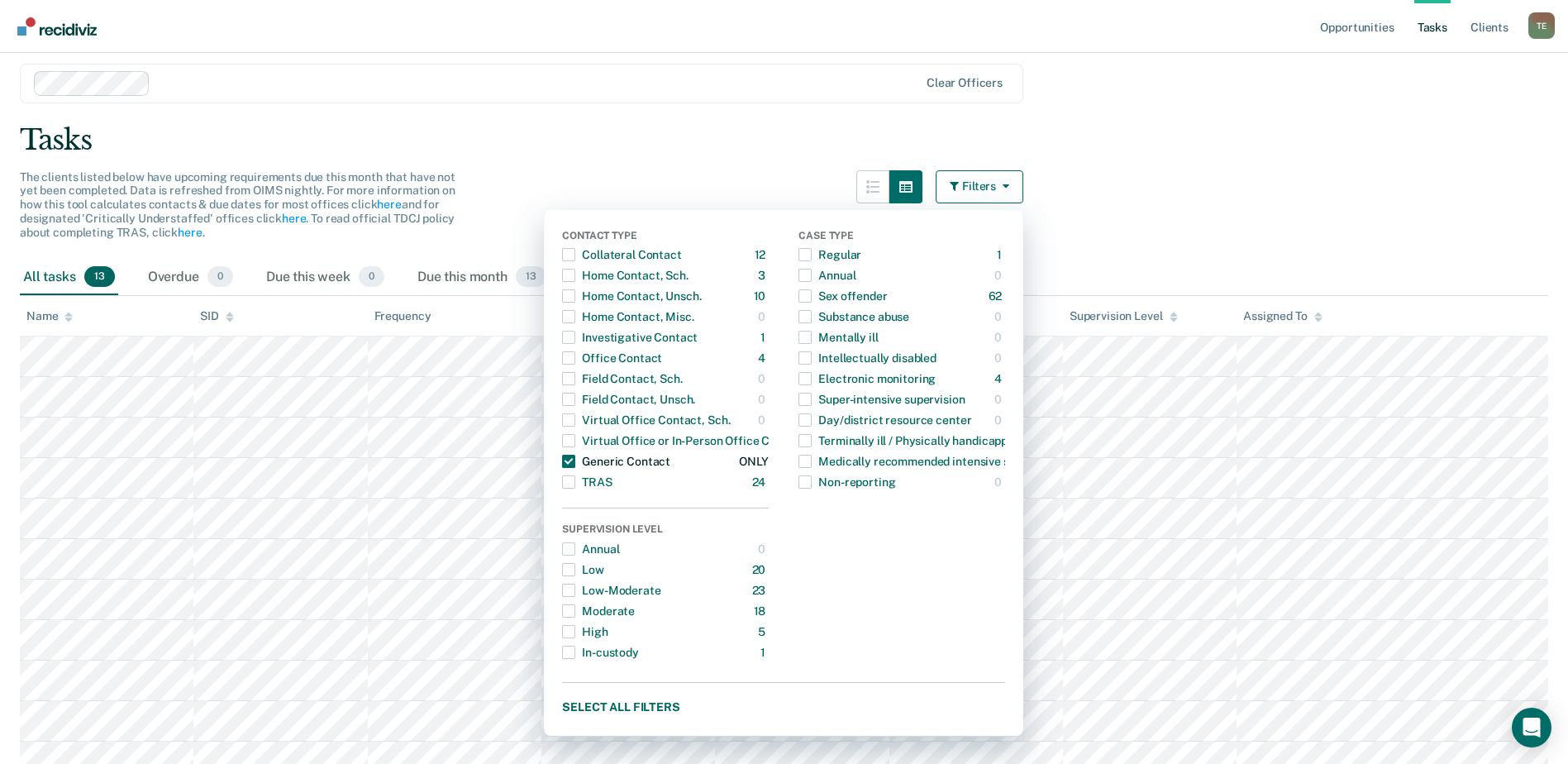
click at [575, 461] on span "button" at bounding box center [568, 461] width 14 height 14
click at [584, 255] on div "Collateral Contact" at bounding box center [621, 254] width 119 height 26
click at [575, 254] on span "button" at bounding box center [568, 255] width 14 height 14
click at [575, 439] on span "button" at bounding box center [568, 440] width 14 height 14
click at [575, 418] on span "button" at bounding box center [568, 419] width 14 height 14
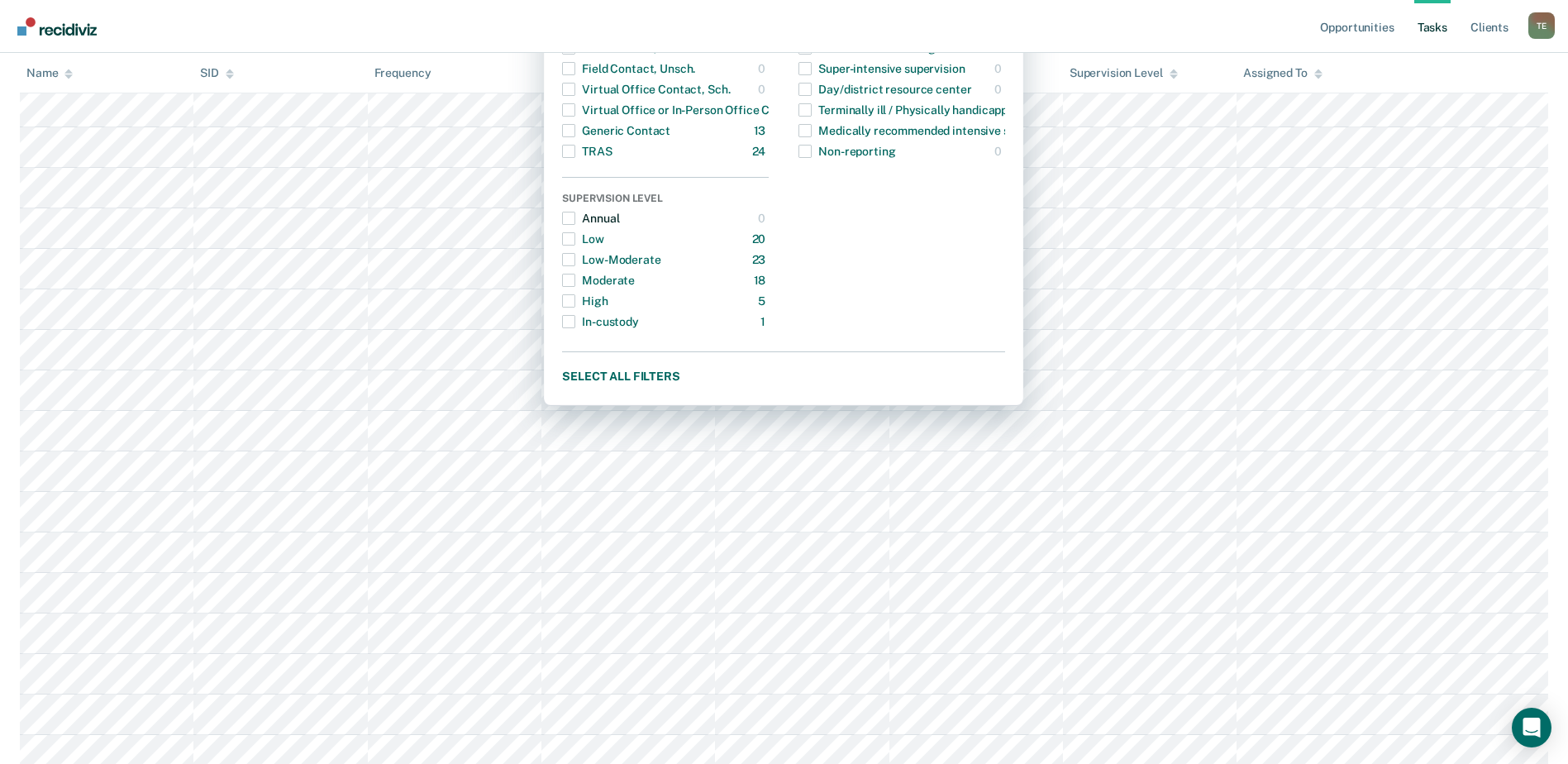
scroll to position [0, 0]
